Goal: Communication & Community: Answer question/provide support

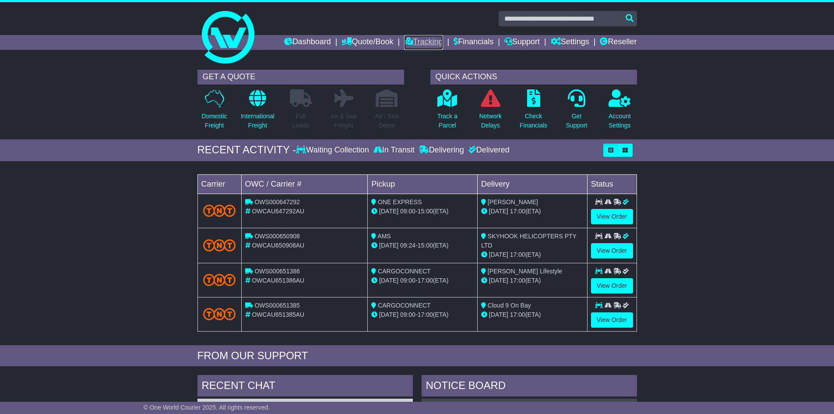
click at [414, 38] on link "Tracking" at bounding box center [423, 42] width 39 height 15
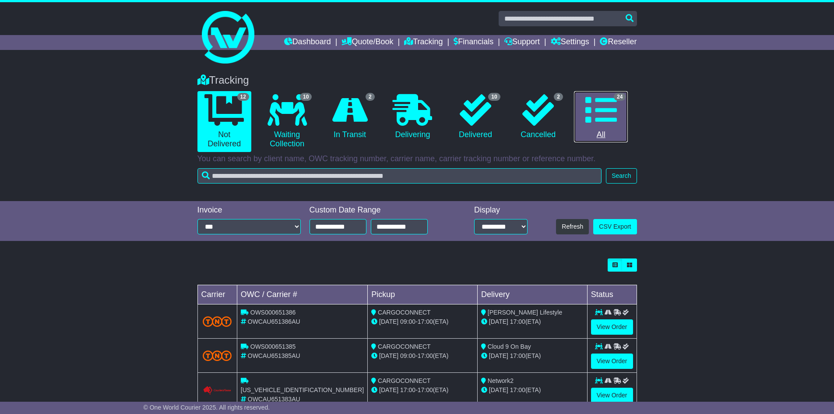
click at [588, 113] on icon at bounding box center [602, 110] width 32 height 32
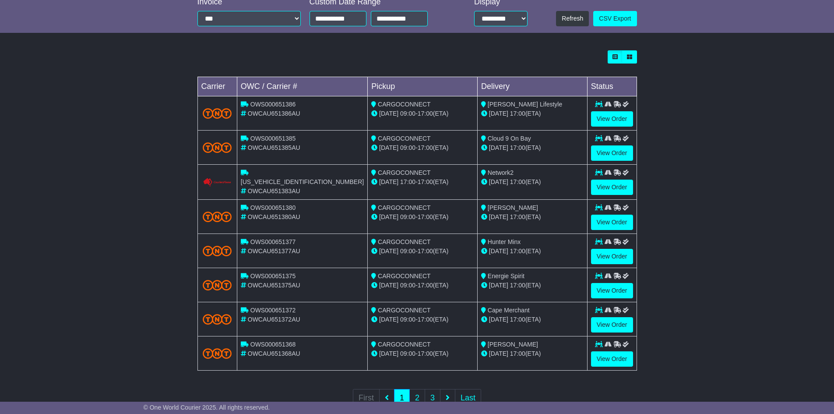
scroll to position [234, 0]
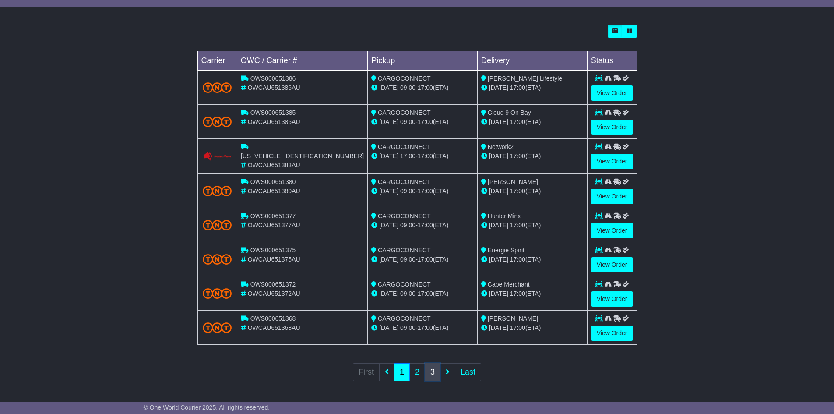
drag, startPoint x: 431, startPoint y: 367, endPoint x: 530, endPoint y: 303, distance: 117.5
click at [431, 367] on link "3" at bounding box center [433, 372] width 16 height 18
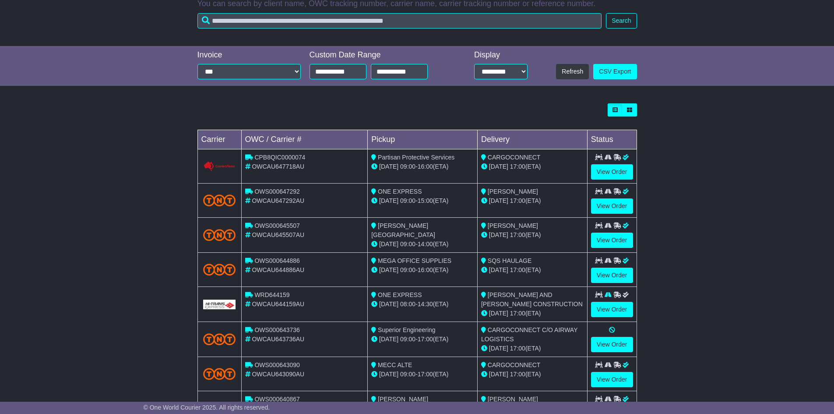
scroll to position [236, 0]
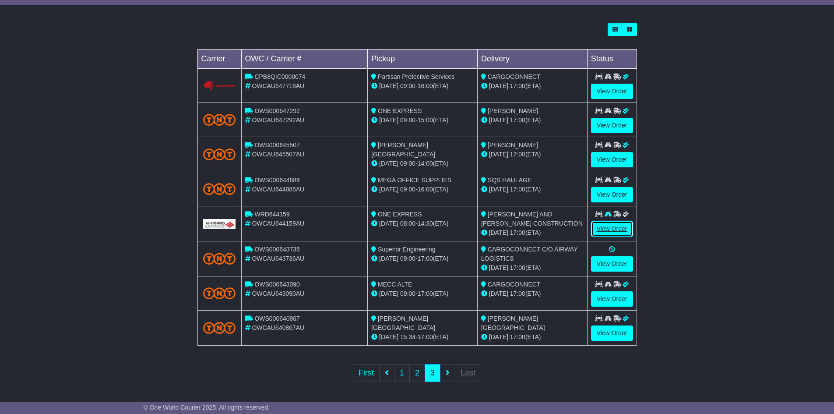
click at [607, 223] on link "View Order" at bounding box center [612, 228] width 42 height 15
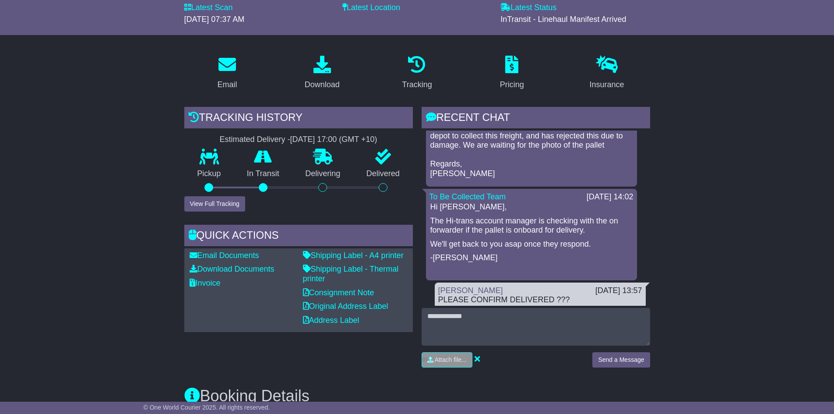
scroll to position [88, 0]
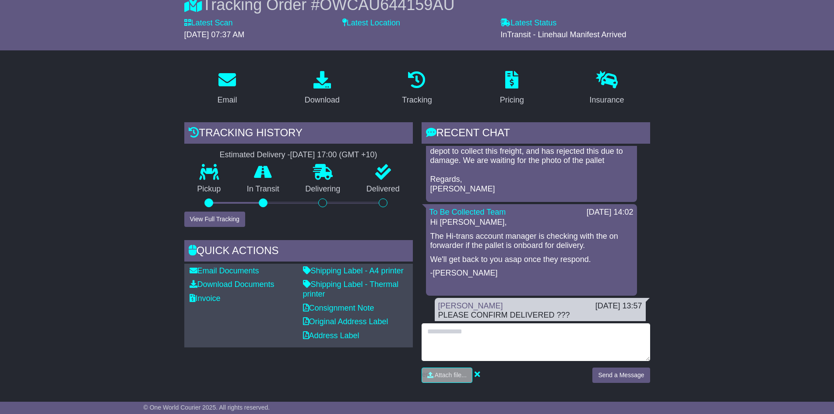
click at [480, 353] on textarea at bounding box center [536, 342] width 229 height 38
click at [463, 337] on textarea at bounding box center [536, 342] width 229 height 38
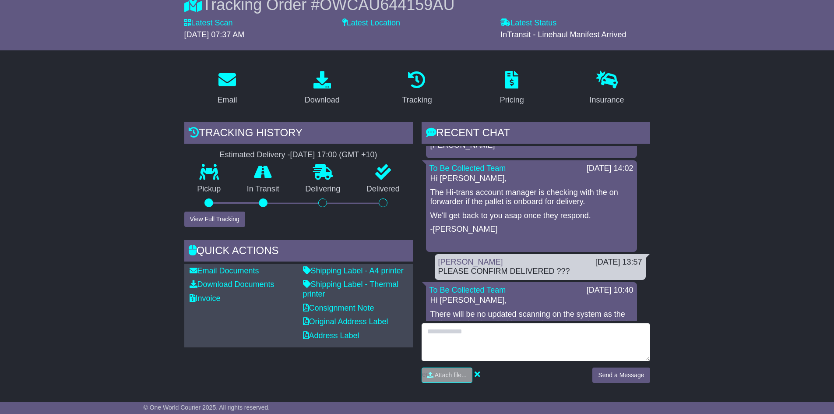
click at [515, 342] on textarea at bounding box center [536, 342] width 229 height 38
drag, startPoint x: 386, startPoint y: 325, endPoint x: 114, endPoint y: 323, distance: 272.0
type textarea "**********"
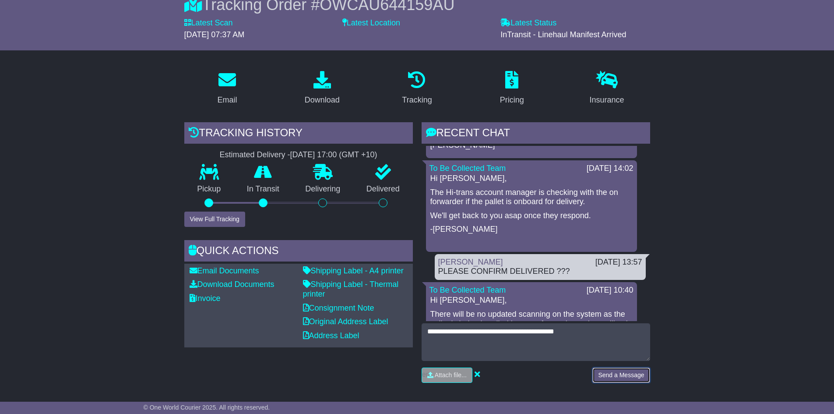
drag, startPoint x: 614, startPoint y: 370, endPoint x: 667, endPoint y: 321, distance: 71.0
click at [614, 370] on button "Send a Message" at bounding box center [621, 374] width 57 height 15
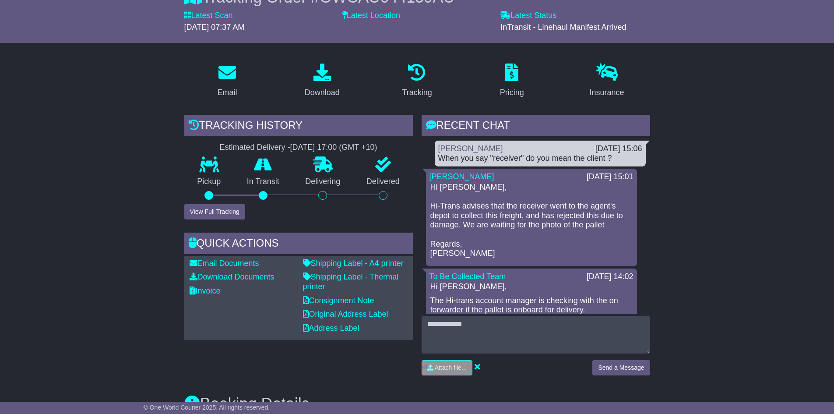
scroll to position [175, 0]
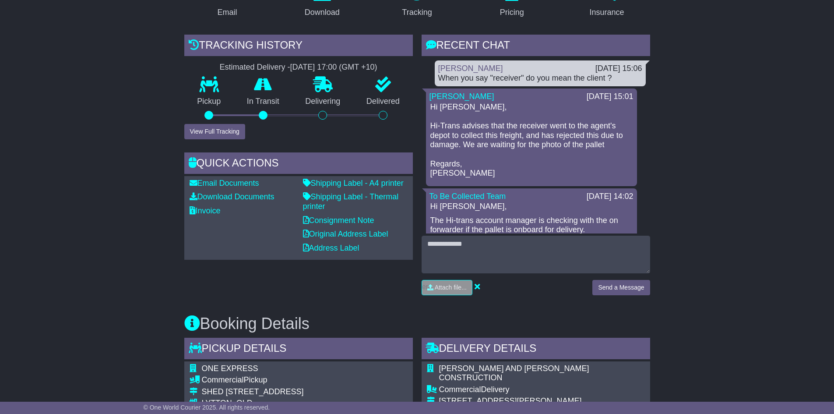
drag, startPoint x: 480, startPoint y: 280, endPoint x: 479, endPoint y: 268, distance: 12.3
click at [480, 280] on div "Attach file..." at bounding box center [503, 287] width 162 height 15
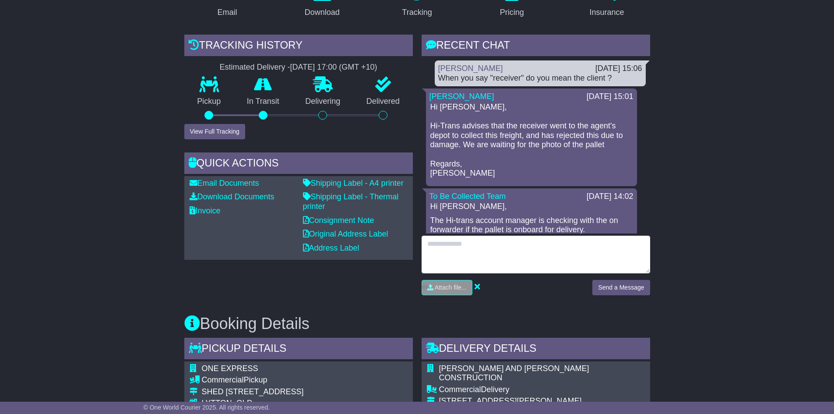
click at [480, 253] on textarea at bounding box center [536, 255] width 229 height 38
click at [554, 246] on textarea "**********" at bounding box center [536, 255] width 229 height 38
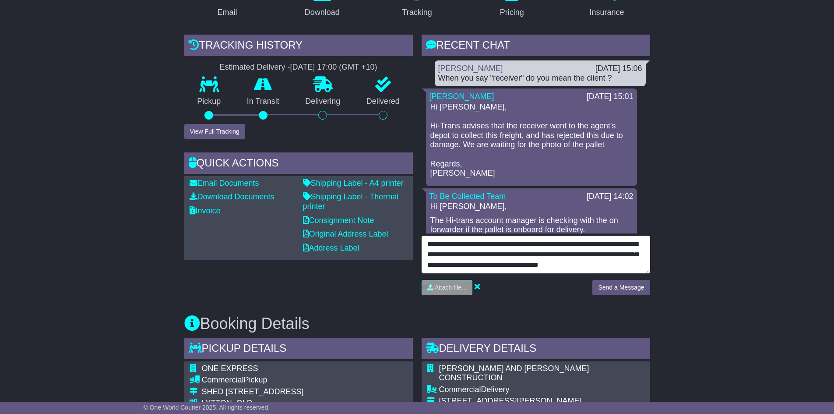
scroll to position [7, 0]
type textarea "**********"
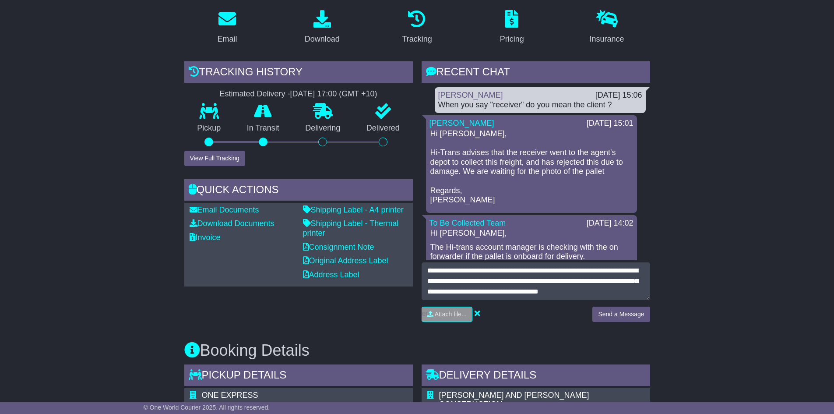
scroll to position [219, 0]
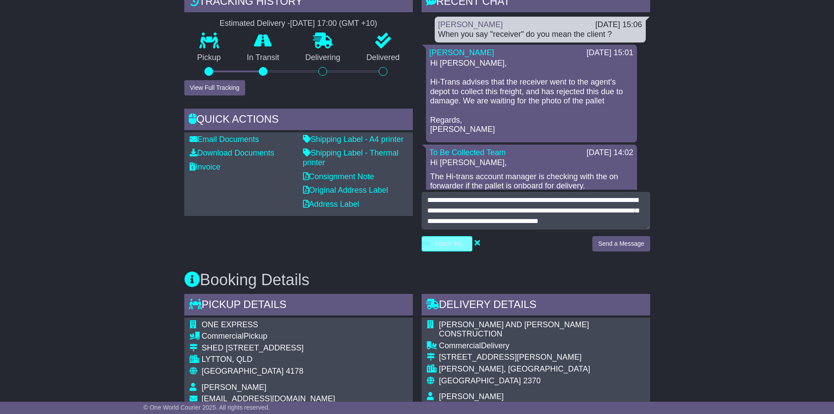
click at [434, 244] on input "file" at bounding box center [405, 243] width 133 height 14
click at [438, 243] on input "file" at bounding box center [389, 243] width 133 height 14
type input "**********"
click at [620, 240] on button "Send a Message" at bounding box center [621, 243] width 57 height 15
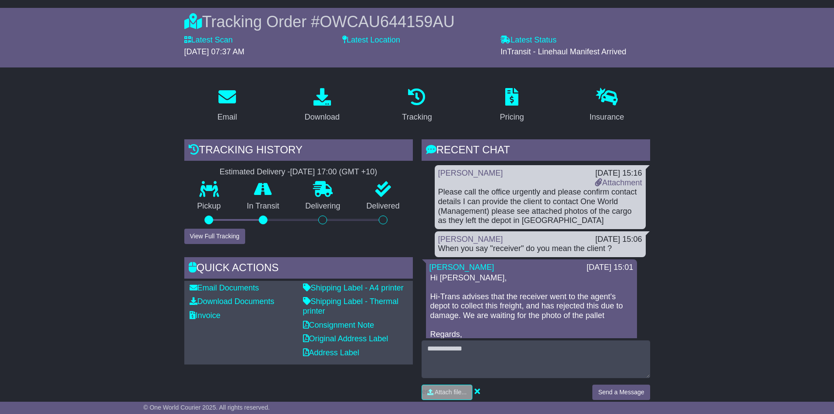
scroll to position [0, 0]
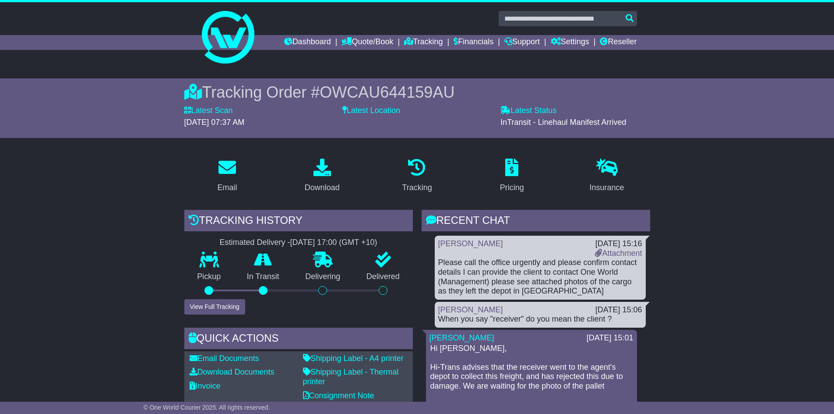
click at [614, 251] on link "Attachment" at bounding box center [618, 253] width 47 height 9
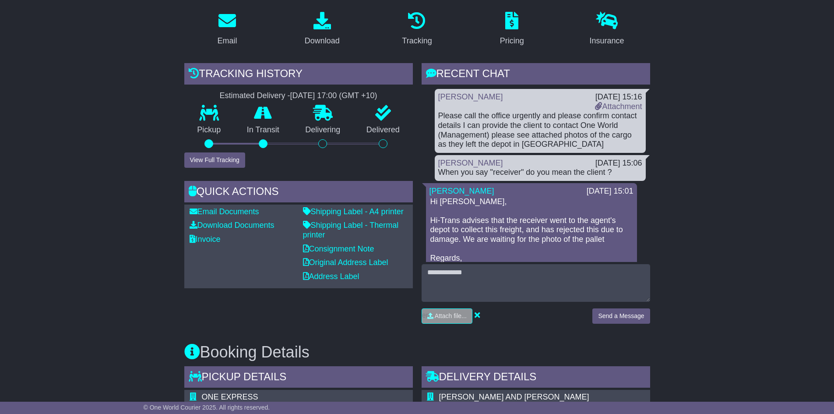
scroll to position [131, 0]
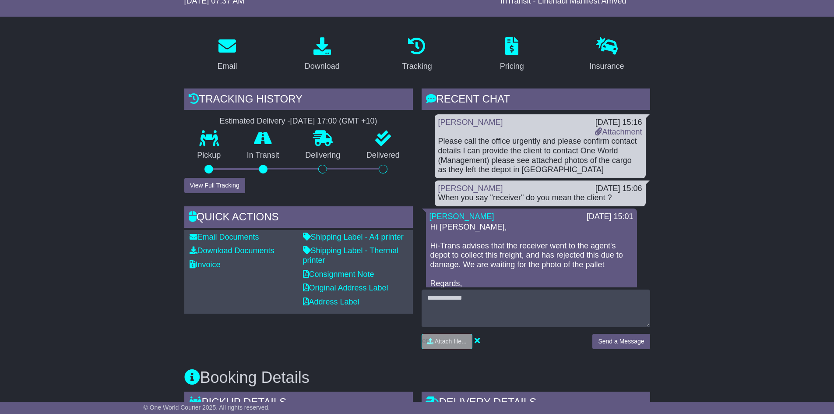
scroll to position [0, 0]
